Goal: Information Seeking & Learning: Learn about a topic

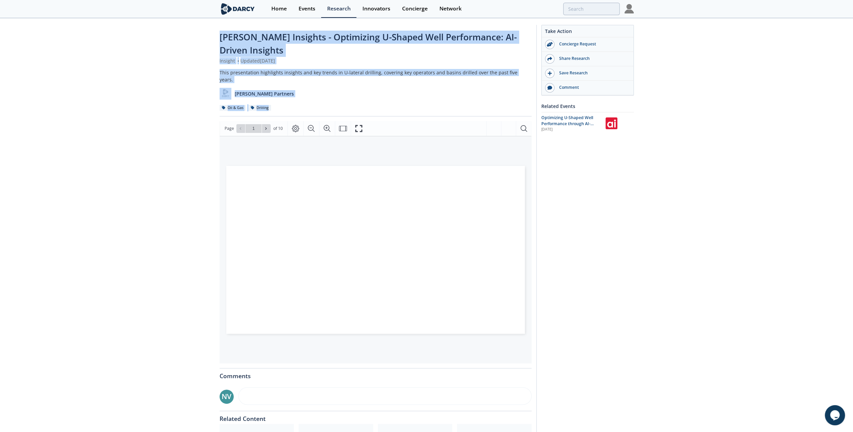
drag, startPoint x: 299, startPoint y: 94, endPoint x: 188, endPoint y: 30, distance: 128.2
click at [188, 30] on div "[PERSON_NAME] Insights - Optimizing U-Shaped Well Performance: AI-Driven Insigh…" at bounding box center [426, 266] width 853 height 495
drag, startPoint x: 188, startPoint y: 30, endPoint x: 195, endPoint y: 41, distance: 12.7
click at [187, 50] on div "[PERSON_NAME] Insights - Optimizing U-Shaped Well Performance: AI-Driven Insigh…" at bounding box center [426, 266] width 853 height 495
click at [213, 33] on div "[PERSON_NAME] Insights - Optimizing U-Shaped Well Performance: AI-Driven Insigh…" at bounding box center [426, 266] width 853 height 495
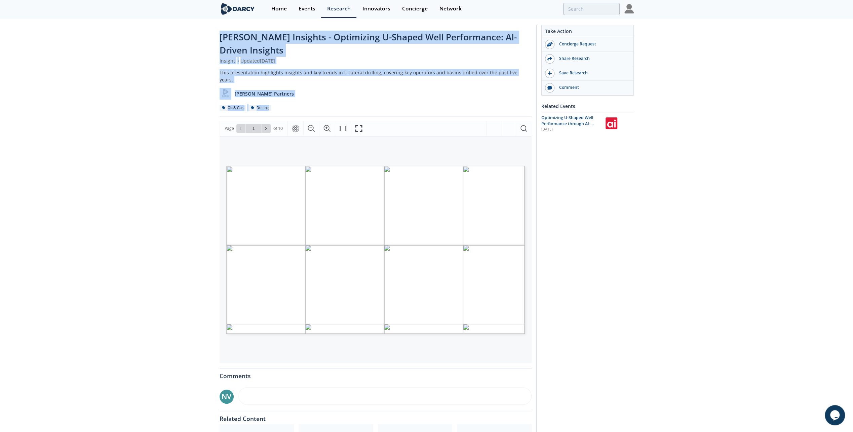
drag, startPoint x: 207, startPoint y: 34, endPoint x: 295, endPoint y: 96, distance: 108.0
click at [295, 96] on div "[PERSON_NAME] Insights - Optimizing U-Shaped Well Performance: AI-Driven Insigh…" at bounding box center [426, 266] width 853 height 495
drag, startPoint x: 295, startPoint y: 96, endPoint x: 287, endPoint y: 83, distance: 15.2
click at [287, 83] on div "[PERSON_NAME] Partners" at bounding box center [376, 91] width 312 height 16
click at [284, 87] on div "[PERSON_NAME] Partners" at bounding box center [376, 91] width 312 height 16
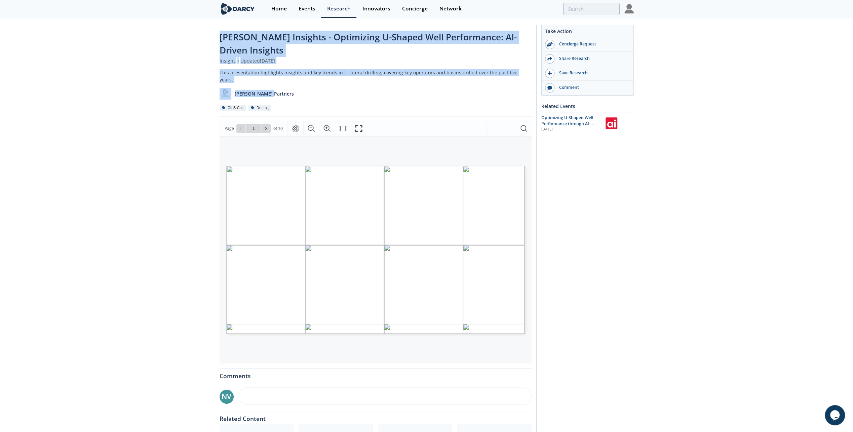
drag, startPoint x: 284, startPoint y: 89, endPoint x: 198, endPoint y: 34, distance: 102.3
click at [198, 34] on div "[PERSON_NAME] Insights - Optimizing U-Shaped Well Performance: AI-Driven Insigh…" at bounding box center [426, 266] width 853 height 495
drag, startPoint x: 198, startPoint y: 34, endPoint x: 177, endPoint y: 73, distance: 43.8
click at [177, 73] on div "[PERSON_NAME] Insights - Optimizing U-Shaped Well Performance: AI-Driven Insigh…" at bounding box center [426, 266] width 853 height 495
click at [279, 83] on div "[PERSON_NAME] Partners" at bounding box center [376, 91] width 312 height 16
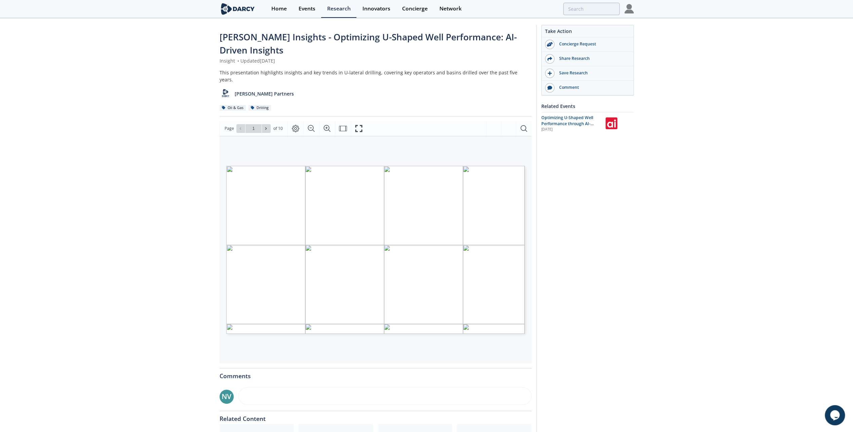
click at [281, 87] on div "[PERSON_NAME] Partners" at bounding box center [376, 91] width 312 height 16
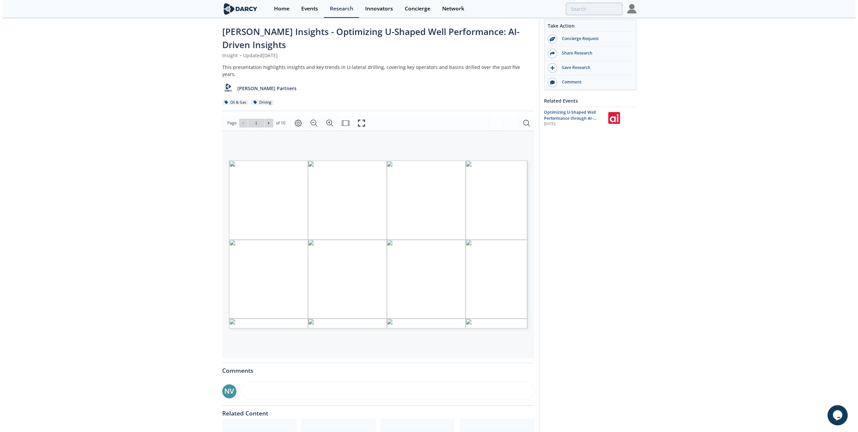
scroll to position [67, 0]
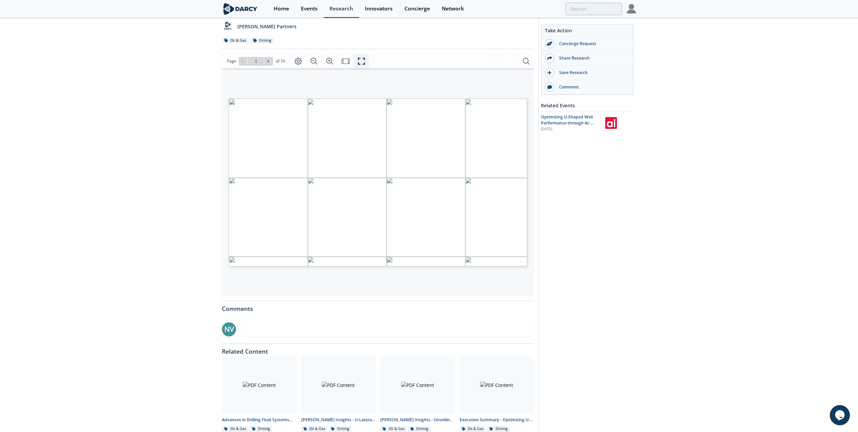
click at [363, 58] on icon "Fullscreen" at bounding box center [361, 61] width 7 height 7
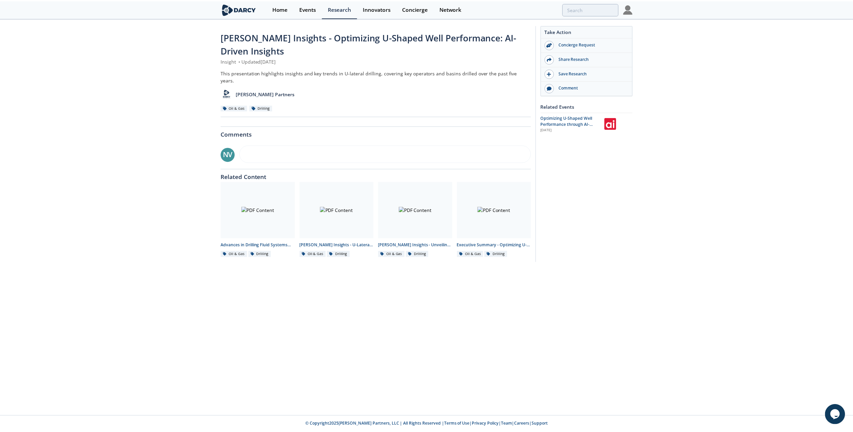
scroll to position [0, 0]
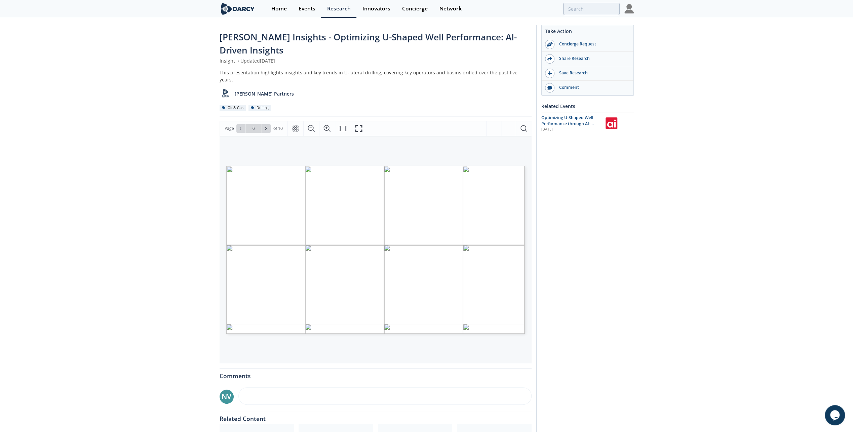
click at [108, 210] on div "[PERSON_NAME] Insights - Optimizing U-Shaped Well Performance: AI-Driven Insigh…" at bounding box center [426, 266] width 853 height 495
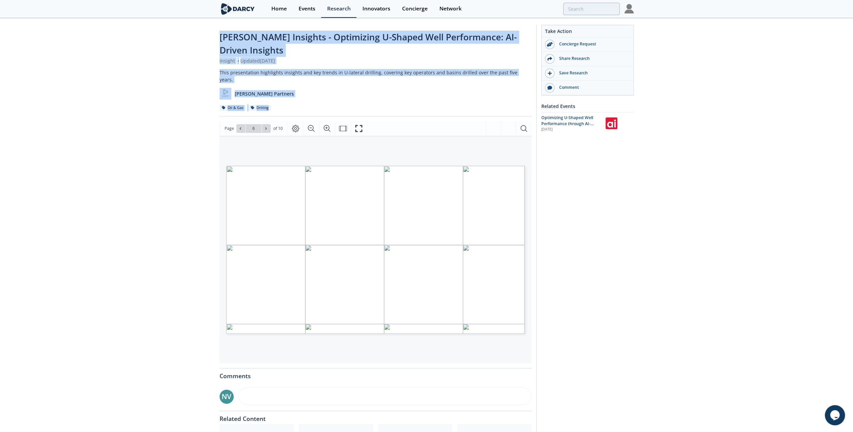
drag, startPoint x: 338, startPoint y: 93, endPoint x: 189, endPoint y: 36, distance: 159.6
click at [189, 36] on div "[PERSON_NAME] Insights - Optimizing U-Shaped Well Performance: AI-Driven Insigh…" at bounding box center [426, 266] width 853 height 495
drag, startPoint x: 189, startPoint y: 36, endPoint x: 163, endPoint y: 73, distance: 44.7
click at [163, 73] on div "[PERSON_NAME] Insights - Optimizing U-Shaped Well Performance: AI-Driven Insigh…" at bounding box center [426, 266] width 853 height 495
click at [189, 31] on div "[PERSON_NAME] Insights - Optimizing U-Shaped Well Performance: AI-Driven Insigh…" at bounding box center [426, 266] width 853 height 495
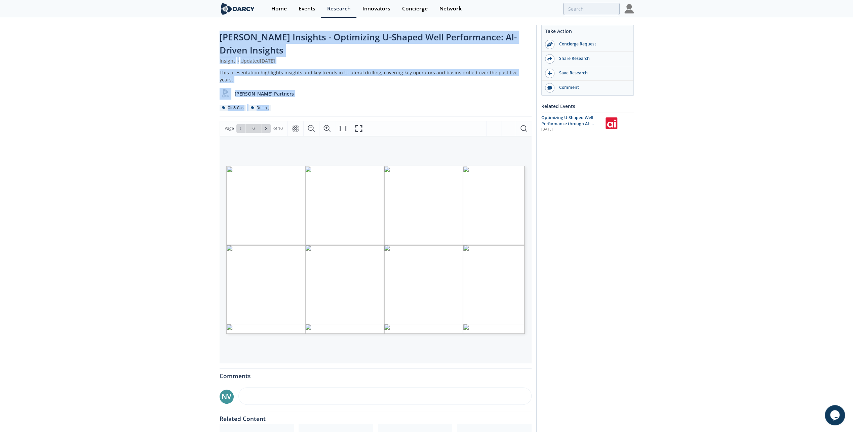
drag, startPoint x: 187, startPoint y: 37, endPoint x: 308, endPoint y: 94, distance: 133.9
click at [308, 94] on div "[PERSON_NAME] Insights - Optimizing U-Shaped Well Performance: AI-Driven Insigh…" at bounding box center [426, 266] width 853 height 495
drag, startPoint x: 308, startPoint y: 94, endPoint x: 299, endPoint y: 92, distance: 9.3
click at [299, 92] on div "[PERSON_NAME] Partners" at bounding box center [376, 91] width 312 height 16
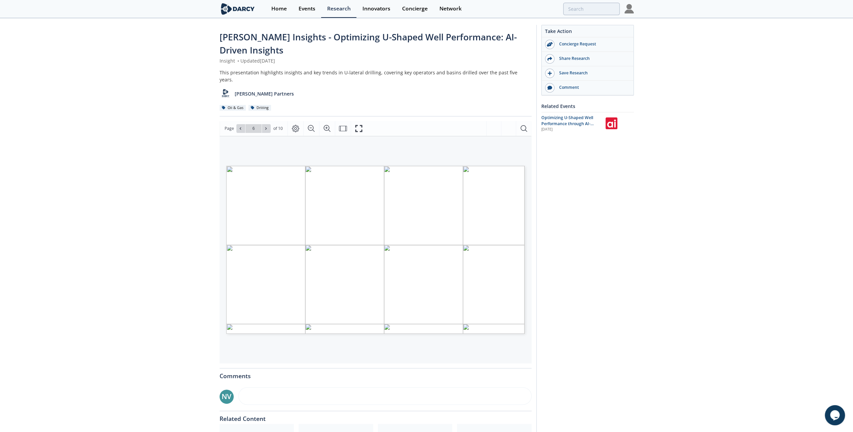
click at [298, 104] on div "Oil & Gas Drilling" at bounding box center [376, 107] width 312 height 7
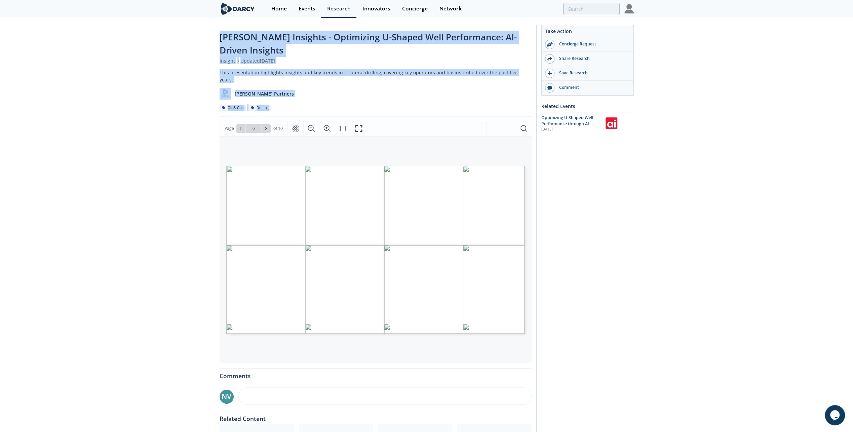
drag, startPoint x: 299, startPoint y: 102, endPoint x: 174, endPoint y: 35, distance: 142.8
click at [174, 35] on div "[PERSON_NAME] Insights - Optimizing U-Shaped Well Performance: AI-Driven Insigh…" at bounding box center [426, 266] width 853 height 495
drag, startPoint x: 174, startPoint y: 35, endPoint x: 190, endPoint y: 68, distance: 37.3
click at [186, 67] on div "[PERSON_NAME] Insights - Optimizing U-Shaped Well Performance: AI-Driven Insigh…" at bounding box center [426, 266] width 853 height 495
click at [205, 73] on div "[PERSON_NAME] Insights - Optimizing U-Shaped Well Performance: AI-Driven Insigh…" at bounding box center [426, 266] width 853 height 495
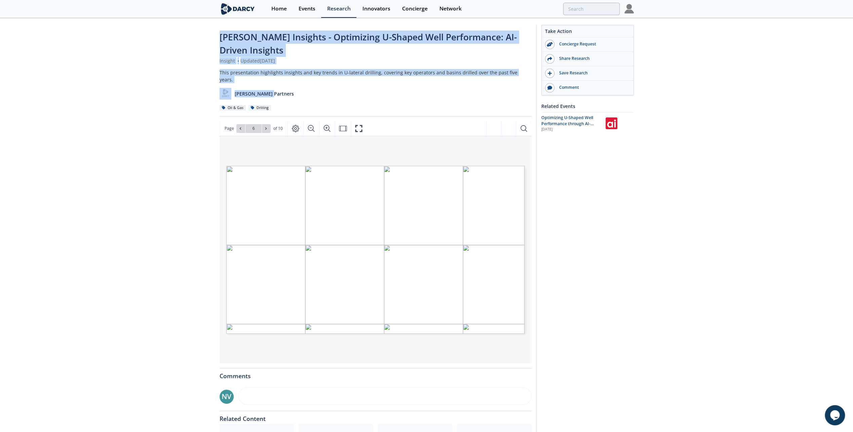
drag, startPoint x: 203, startPoint y: 36, endPoint x: 294, endPoint y: 91, distance: 107.1
click at [294, 91] on div "[PERSON_NAME] Insights - Optimizing U-Shaped Well Performance: AI-Driven Insigh…" at bounding box center [426, 266] width 853 height 495
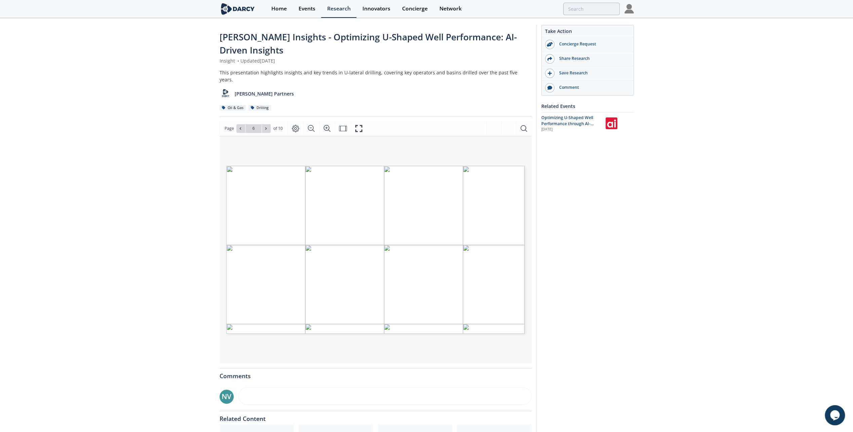
drag, startPoint x: 294, startPoint y: 91, endPoint x: 292, endPoint y: 98, distance: 6.5
click at [292, 104] on div "Oil & Gas Drilling" at bounding box center [376, 107] width 312 height 7
click at [286, 104] on div "Oil & Gas Drilling" at bounding box center [376, 107] width 312 height 7
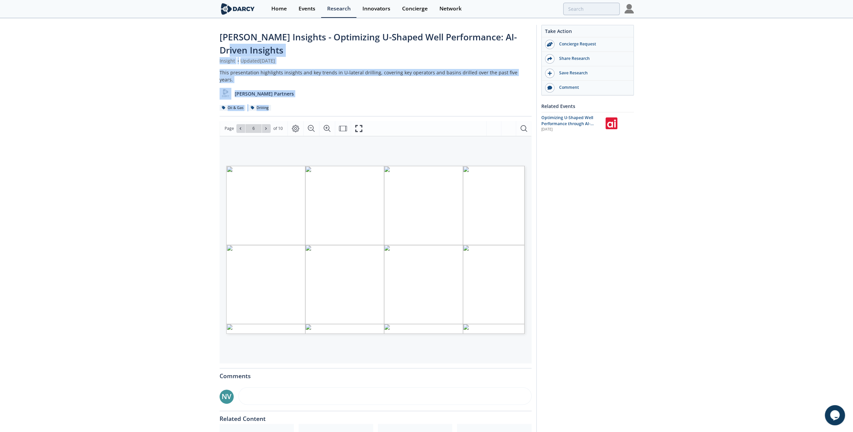
drag, startPoint x: 298, startPoint y: 102, endPoint x: 202, endPoint y: 38, distance: 114.6
click at [202, 38] on div "[PERSON_NAME] Insights - Optimizing U-Shaped Well Performance: AI-Driven Insigh…" at bounding box center [426, 266] width 853 height 495
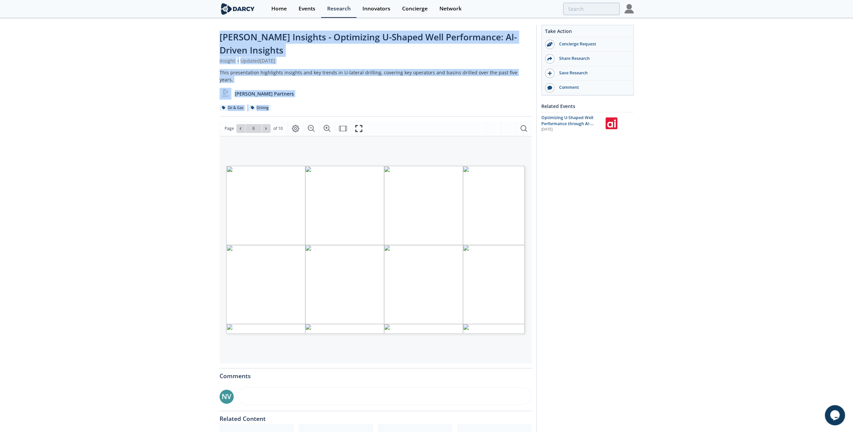
drag, startPoint x: 202, startPoint y: 38, endPoint x: 198, endPoint y: 73, distance: 34.6
click at [197, 73] on div "[PERSON_NAME] Insights - Optimizing U-Shaped Well Performance: AI-Driven Insigh…" at bounding box center [426, 266] width 853 height 495
click at [205, 77] on div "[PERSON_NAME] Insights - Optimizing U-Shaped Well Performance: AI-Driven Insigh…" at bounding box center [426, 266] width 853 height 495
drag, startPoint x: 201, startPoint y: 23, endPoint x: 307, endPoint y: 103, distance: 132.3
click at [307, 103] on div "[PERSON_NAME] Insights - Optimizing U-Shaped Well Performance: AI-Driven Insigh…" at bounding box center [426, 266] width 853 height 495
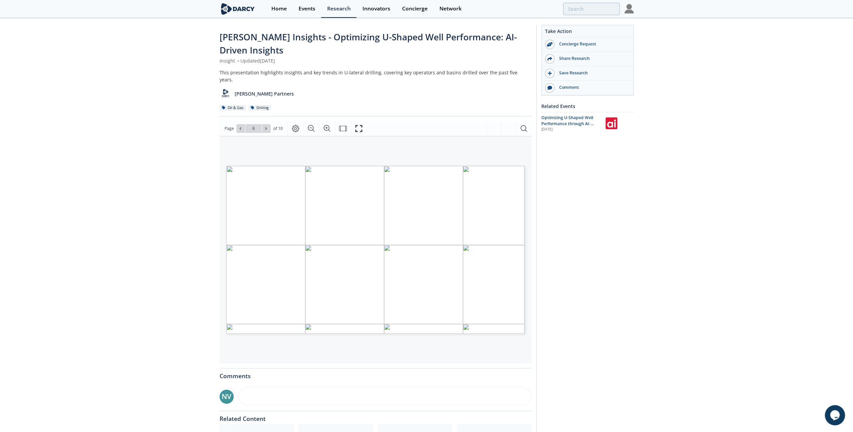
drag, startPoint x: 307, startPoint y: 103, endPoint x: 292, endPoint y: 101, distance: 14.9
click at [292, 104] on div "Oil & Gas Drilling" at bounding box center [376, 107] width 312 height 7
click at [298, 104] on div "Oil & Gas Drilling" at bounding box center [376, 107] width 312 height 7
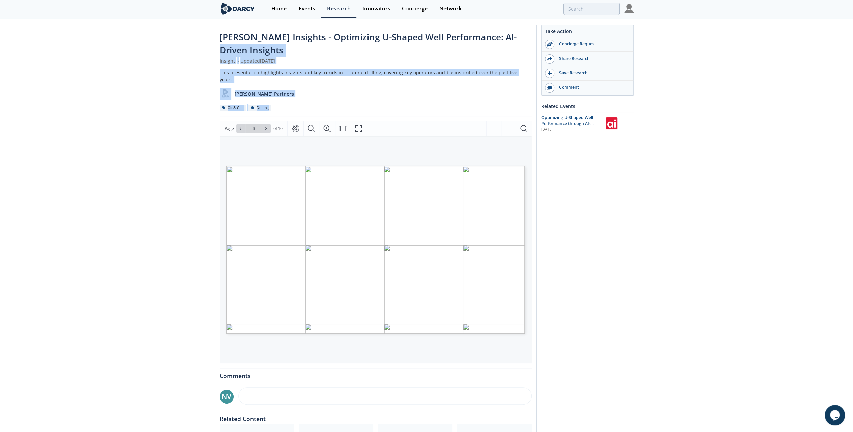
drag, startPoint x: 306, startPoint y: 102, endPoint x: 193, endPoint y: 34, distance: 131.6
click at [193, 34] on div "[PERSON_NAME] Insights - Optimizing U-Shaped Well Performance: AI-Driven Insigh…" at bounding box center [426, 266] width 853 height 495
drag, startPoint x: 193, startPoint y: 34, endPoint x: 191, endPoint y: 61, distance: 26.7
click at [191, 61] on div "[PERSON_NAME] Insights - Optimizing U-Shaped Well Performance: AI-Driven Insigh…" at bounding box center [426, 266] width 853 height 495
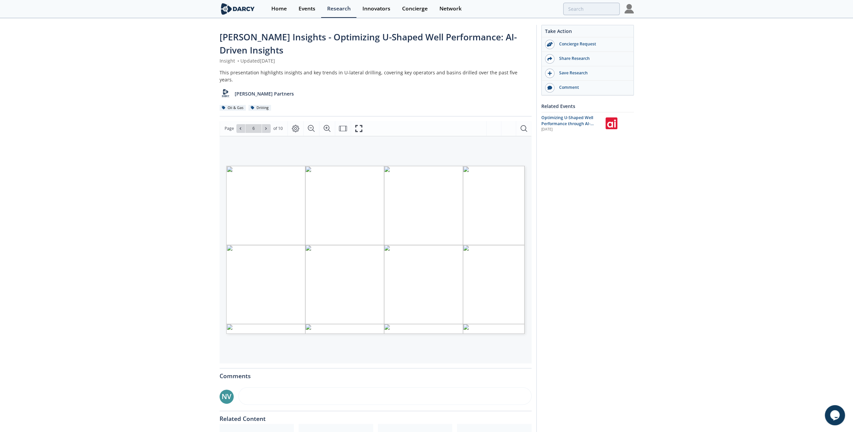
drag, startPoint x: 191, startPoint y: 61, endPoint x: 194, endPoint y: 47, distance: 14.1
click at [194, 47] on div "[PERSON_NAME] Insights - Optimizing U-Shaped Well Performance: AI-Driven Insigh…" at bounding box center [426, 266] width 853 height 495
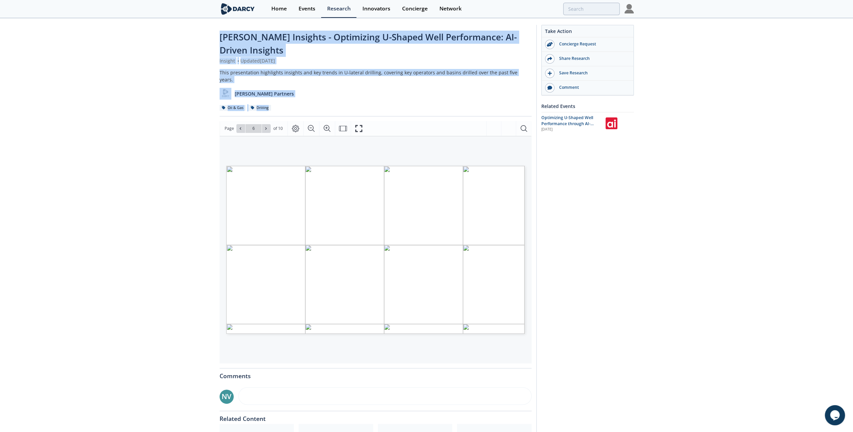
drag, startPoint x: 198, startPoint y: 36, endPoint x: 307, endPoint y: 106, distance: 130.4
click at [307, 106] on div "[PERSON_NAME] Insights - Optimizing U-Shaped Well Performance: AI-Driven Insigh…" at bounding box center [426, 266] width 853 height 495
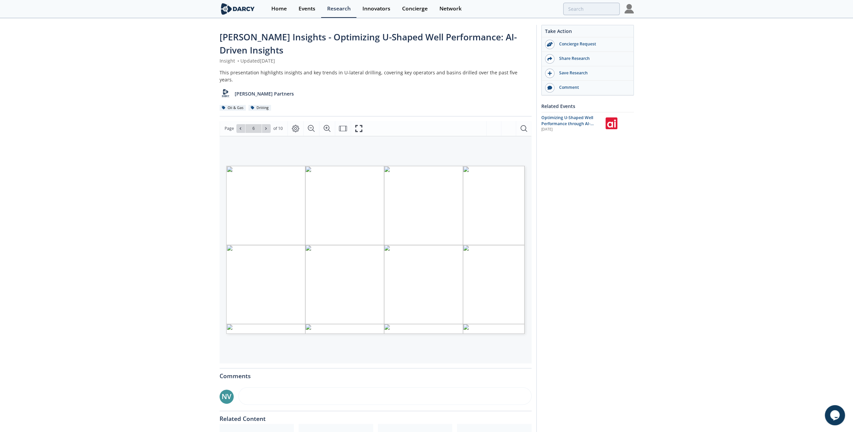
drag, startPoint x: 307, startPoint y: 106, endPoint x: 290, endPoint y: 97, distance: 19.6
click at [291, 104] on div "Oil & Gas Drilling" at bounding box center [376, 107] width 312 height 7
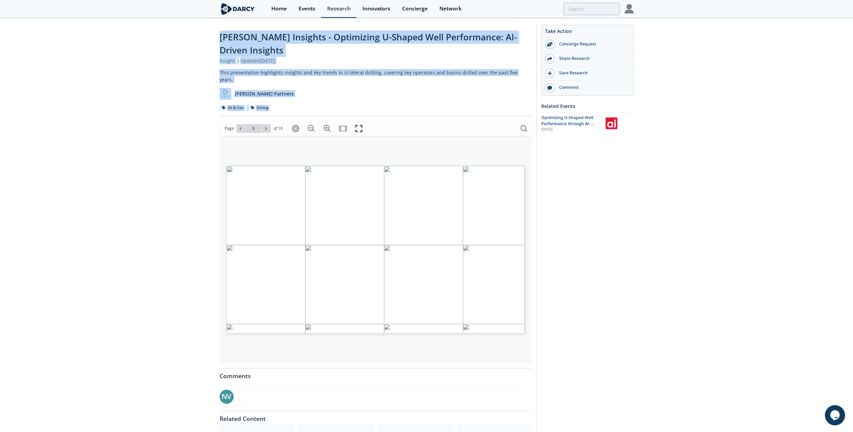
drag, startPoint x: 293, startPoint y: 99, endPoint x: 203, endPoint y: 28, distance: 114.6
click at [203, 28] on div "[PERSON_NAME] Insights - Optimizing U-Shaped Well Performance: AI-Driven Insigh…" at bounding box center [426, 266] width 853 height 495
drag, startPoint x: 203, startPoint y: 28, endPoint x: 190, endPoint y: 71, distance: 45.0
click at [190, 71] on div "[PERSON_NAME] Insights - Optimizing U-Shaped Well Performance: AI-Driven Insigh…" at bounding box center [426, 266] width 853 height 495
click at [189, 85] on div "[PERSON_NAME] Insights - Optimizing U-Shaped Well Performance: AI-Driven Insigh…" at bounding box center [426, 266] width 853 height 495
